Goal: Navigation & Orientation: Go to known website

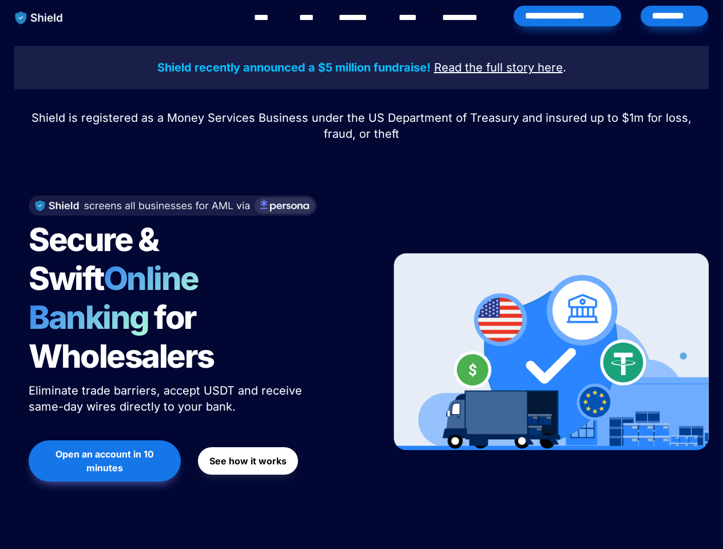
click at [361, 275] on div "Secure & Swift Online Banking for Wholesalers Eliminate trade barriers, accept …" at bounding box center [195, 352] width 362 height 336
click at [39, 18] on img "main navigation" at bounding box center [39, 18] width 59 height 24
